Goal: Task Accomplishment & Management: Use online tool/utility

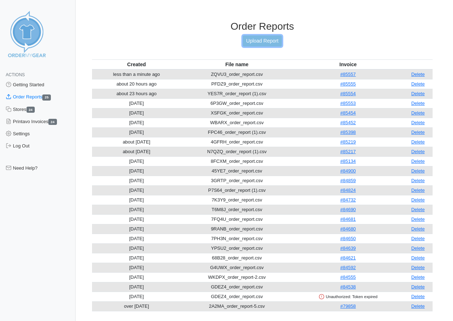
click at [262, 38] on link "Upload Report" at bounding box center [262, 40] width 39 height 11
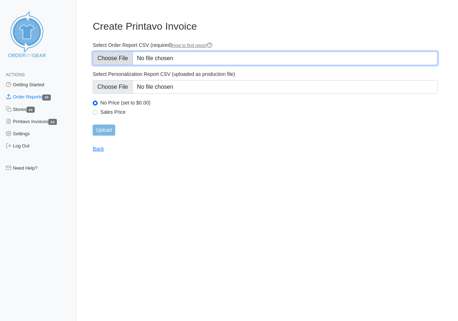
click at [117, 57] on input "Select Order Report CSV (required) How to find report" at bounding box center [265, 59] width 345 height 14
type input "C:\fakepath\7K92F_order_report.csv"
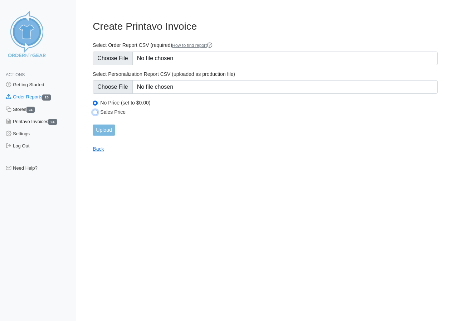
click at [96, 111] on input "Sales Price" at bounding box center [95, 112] width 5 height 5
radio input "true"
click at [104, 127] on input "Upload" at bounding box center [104, 130] width 22 height 11
